Goal: Navigation & Orientation: Find specific page/section

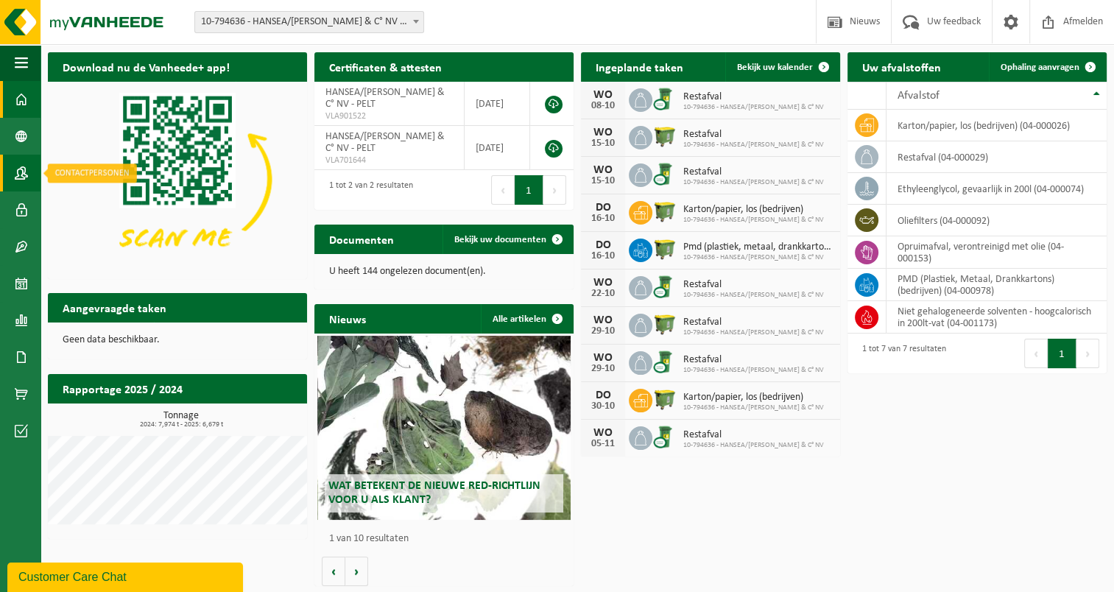
click at [15, 175] on span at bounding box center [21, 173] width 13 height 37
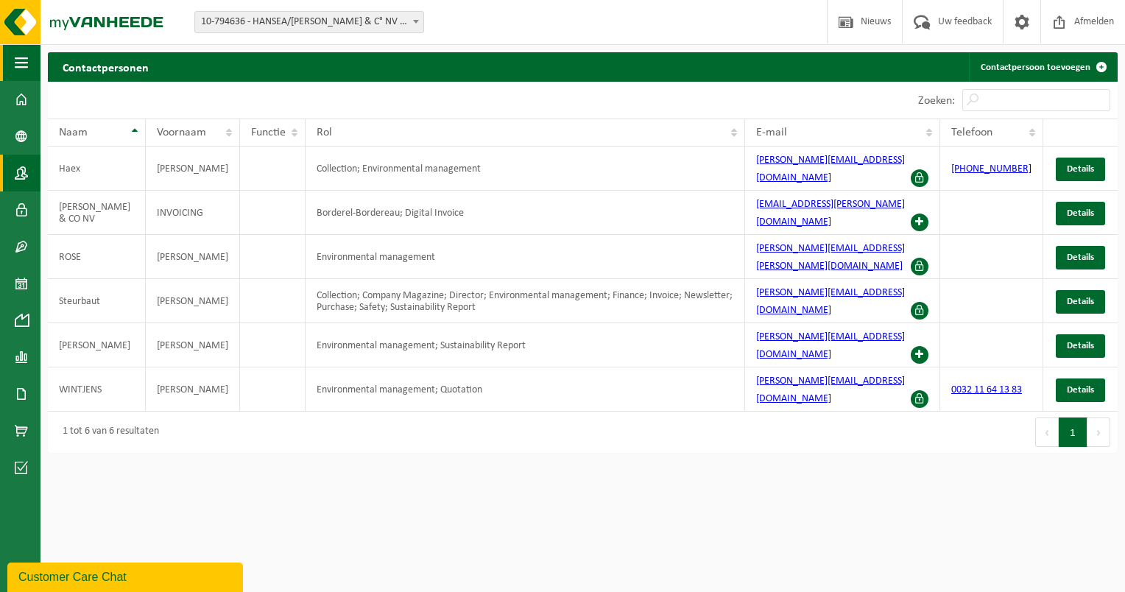
click at [23, 62] on span "button" at bounding box center [21, 62] width 13 height 37
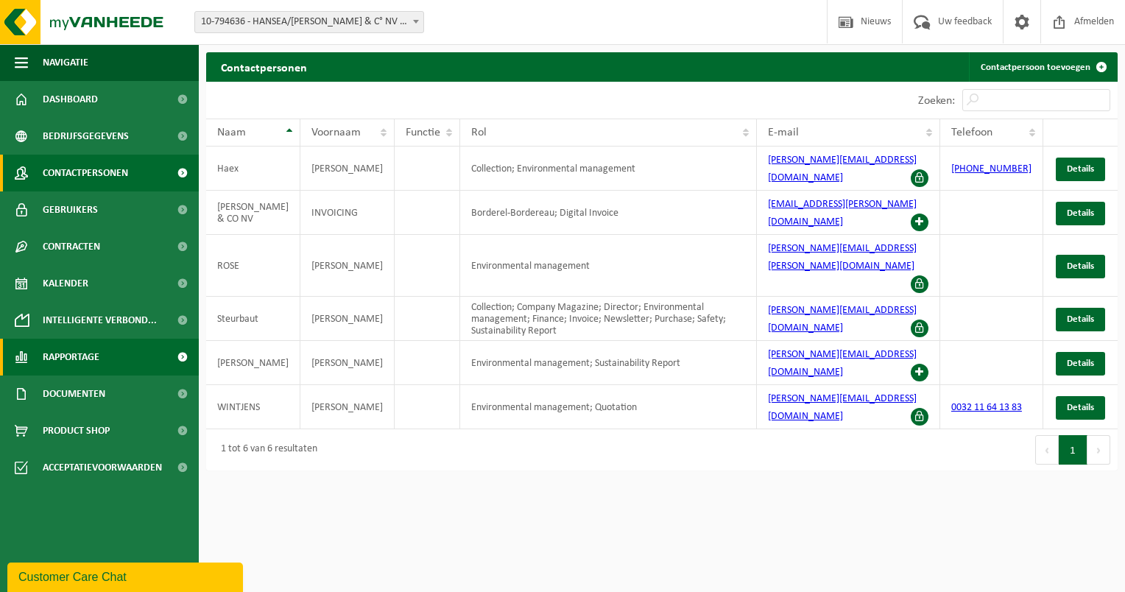
click at [186, 356] on span at bounding box center [182, 357] width 33 height 37
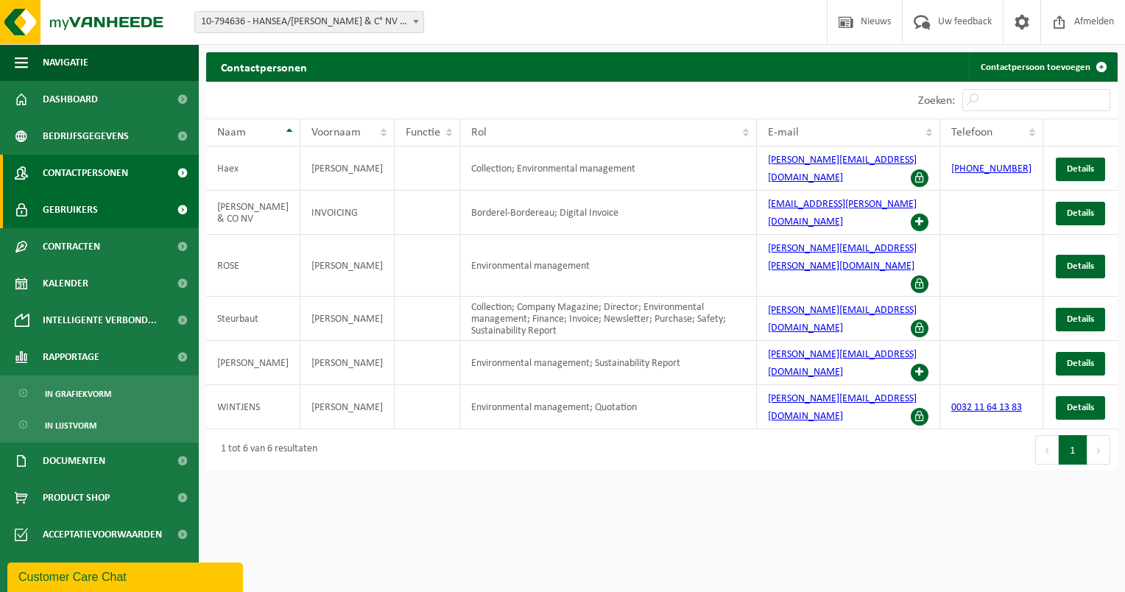
click at [186, 206] on span at bounding box center [182, 209] width 33 height 37
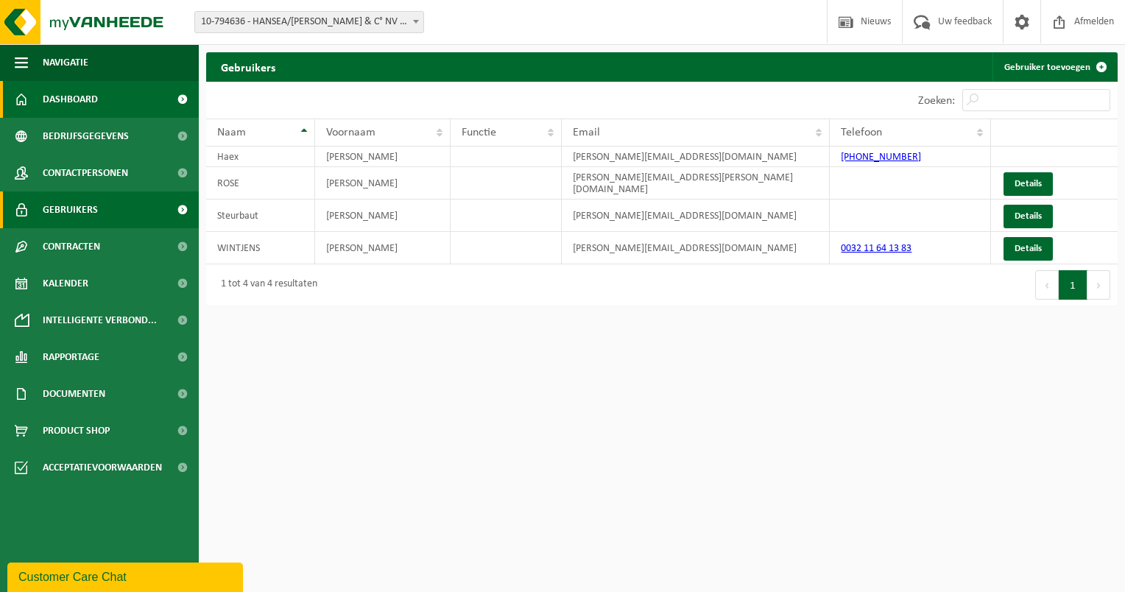
click at [119, 99] on link "Dashboard" at bounding box center [99, 99] width 199 height 37
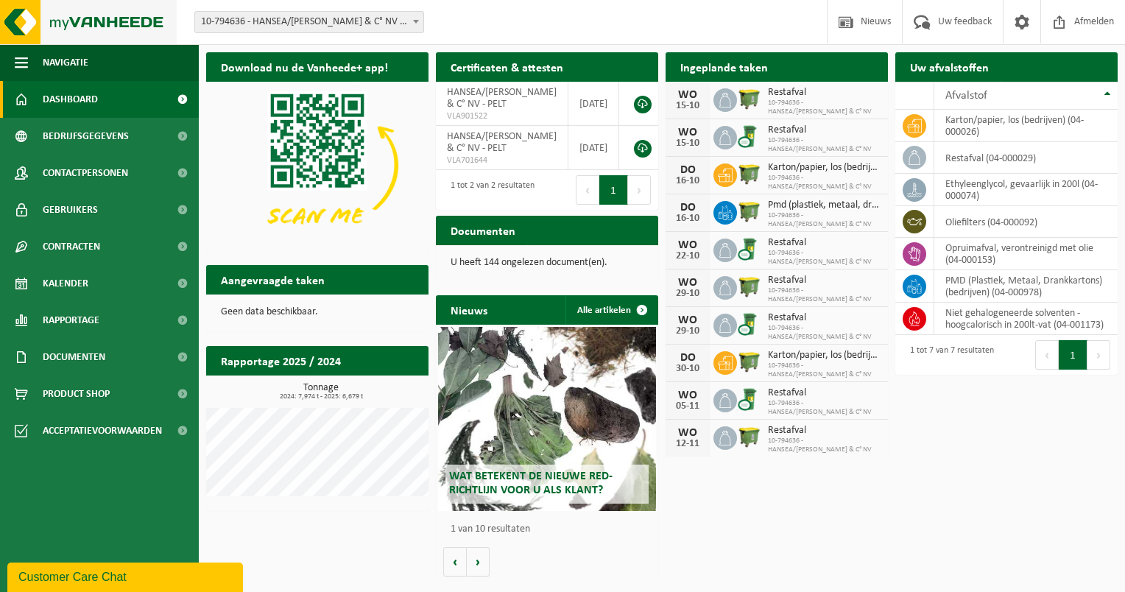
click at [15, 27] on img at bounding box center [88, 22] width 177 height 44
click at [78, 26] on img at bounding box center [88, 22] width 177 height 44
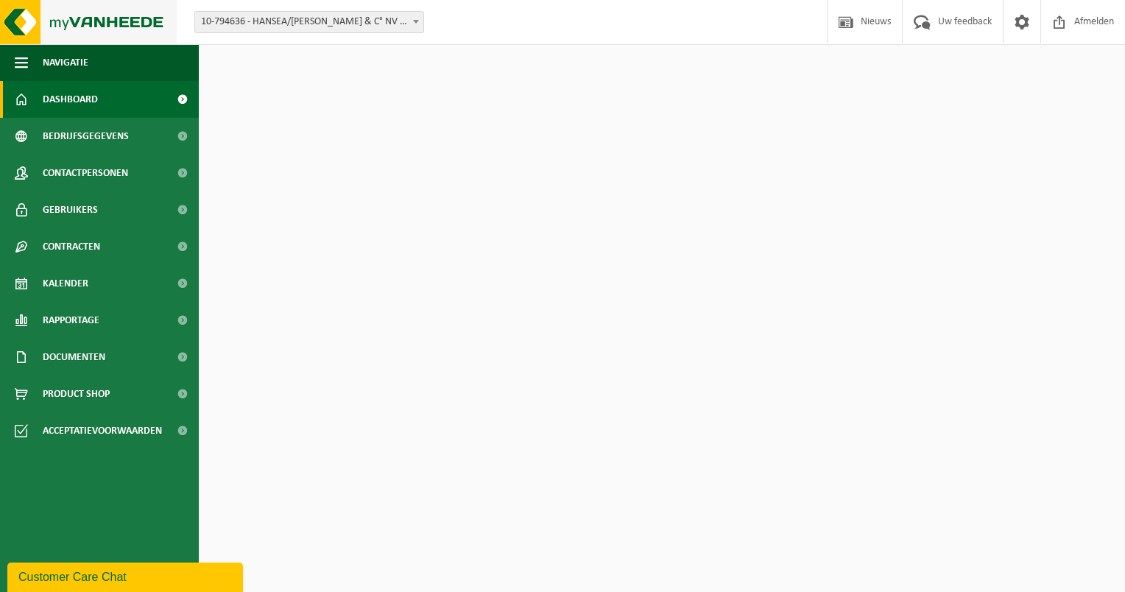
click at [27, 27] on img at bounding box center [88, 22] width 177 height 44
